Goal: Task Accomplishment & Management: Manage account settings

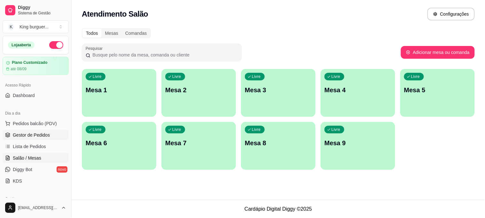
click at [41, 134] on span "Gestor de Pedidos" at bounding box center [31, 135] width 37 height 6
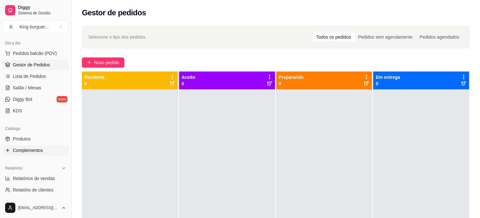
scroll to position [71, 0]
click at [29, 139] on span "Produtos" at bounding box center [22, 138] width 18 height 6
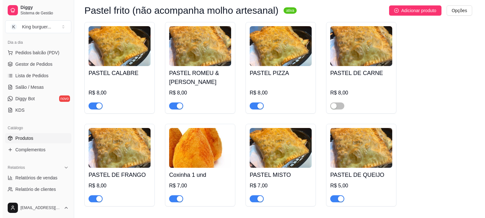
scroll to position [391, 0]
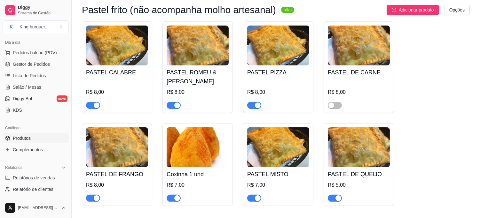
click at [206, 161] on img at bounding box center [198, 148] width 62 height 40
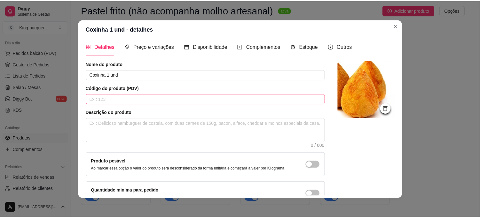
scroll to position [0, 0]
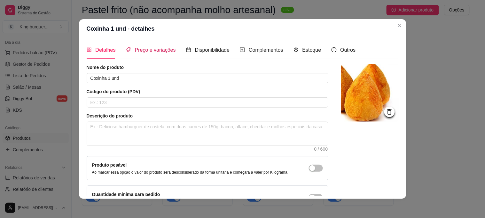
click at [163, 51] on span "Preço e variações" at bounding box center [155, 49] width 41 height 5
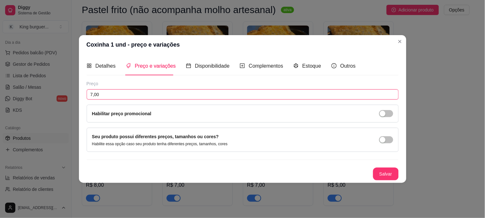
drag, startPoint x: 107, startPoint y: 90, endPoint x: 83, endPoint y: 101, distance: 26.9
click at [79, 93] on div "Detalhes Preço e variações Disponibilidade Complementos Estoque Outros Nome do …" at bounding box center [243, 118] width 328 height 129
type input "6,00"
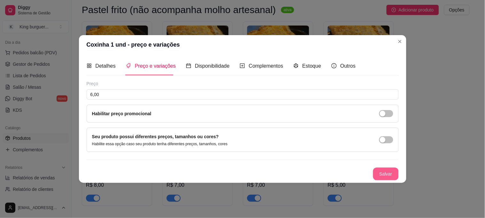
click at [385, 176] on button "Salvar" at bounding box center [386, 174] width 26 height 13
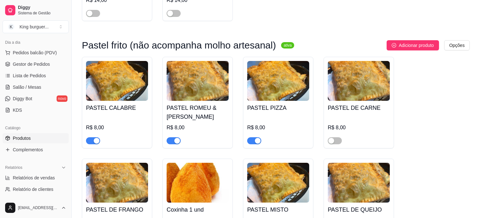
scroll to position [426, 0]
